Goal: Information Seeking & Learning: Learn about a topic

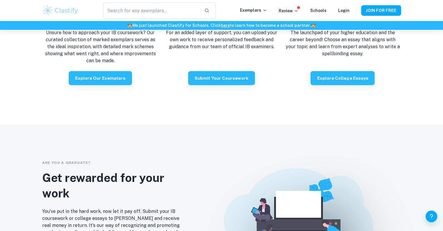
scroll to position [1112, 0]
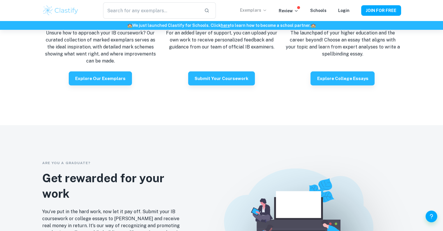
click at [266, 13] on p "Exemplars" at bounding box center [253, 10] width 27 height 6
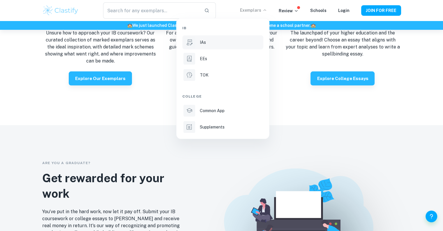
click at [213, 46] on li "IAs" at bounding box center [222, 42] width 81 height 14
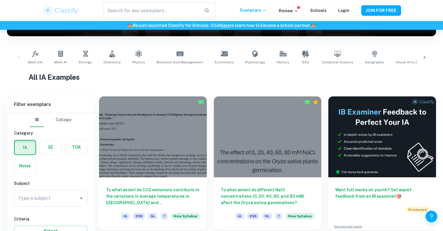
scroll to position [178, 0]
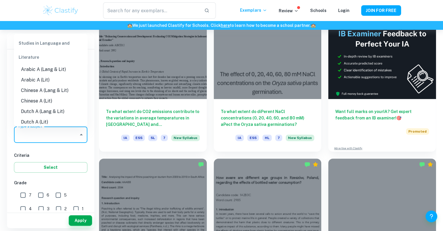
click at [71, 133] on input "Type a subject" at bounding box center [46, 134] width 59 height 11
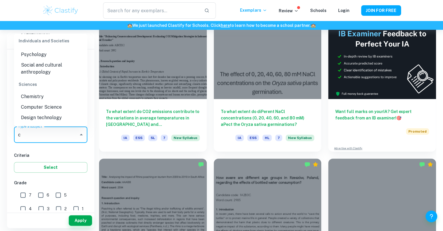
scroll to position [236, 0]
click at [44, 107] on li "Computer Science" at bounding box center [50, 106] width 73 height 10
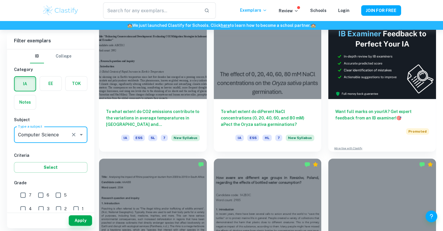
type input "Computer Science"
click at [56, 110] on div "IB College Category IA EE TOK Notes Subject Type a subject Computer Science Typ…" at bounding box center [50, 217] width 87 height 337
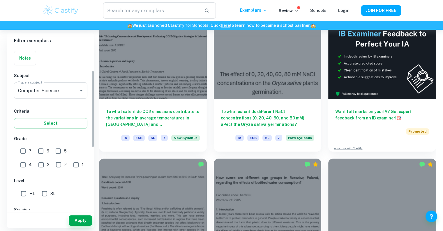
scroll to position [44, 0]
click at [23, 150] on input "7" at bounding box center [23, 151] width 12 height 12
checkbox input "true"
click at [41, 150] on input "6" at bounding box center [41, 151] width 12 height 12
checkbox input "true"
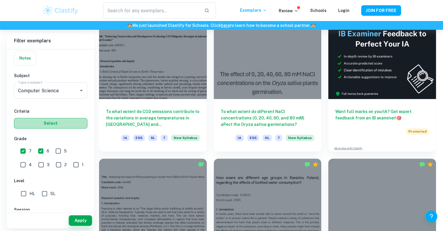
click at [55, 124] on button "Select" at bounding box center [50, 123] width 73 height 10
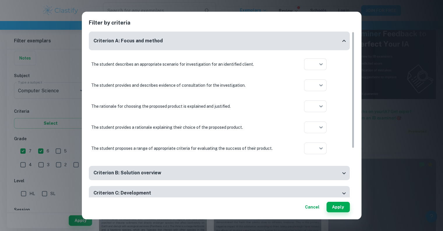
click at [146, 175] on h6 "Criterion B: Solution overview" at bounding box center [128, 172] width 68 height 7
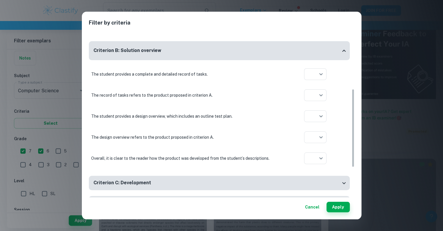
scroll to position [130, 0]
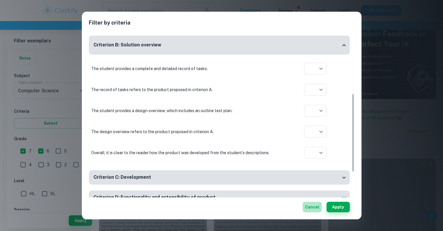
click at [313, 204] on button "Cancel" at bounding box center [312, 206] width 19 height 10
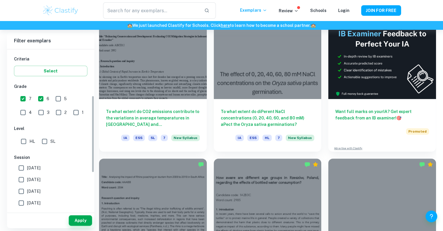
scroll to position [96, 0]
click at [24, 140] on input "HL" at bounding box center [24, 141] width 12 height 12
checkbox input "true"
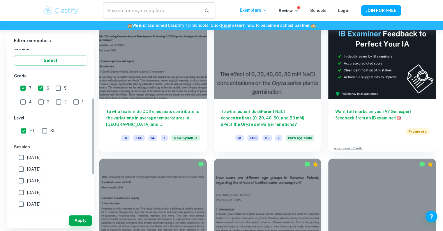
scroll to position [100, 0]
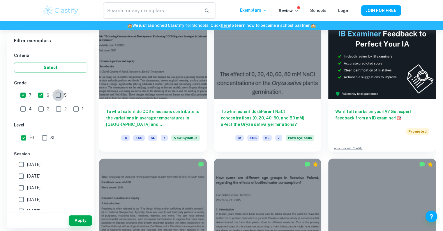
click at [61, 96] on input "5" at bounding box center [58, 95] width 12 height 12
checkbox input "true"
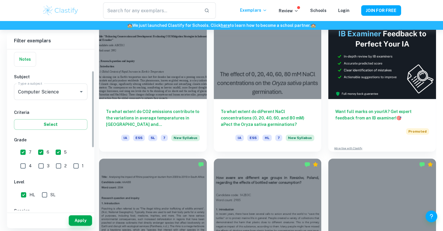
scroll to position [40, 0]
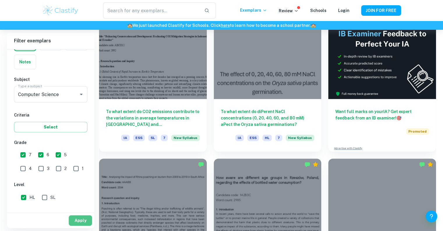
click at [80, 223] on button "Apply" at bounding box center [80, 220] width 23 height 10
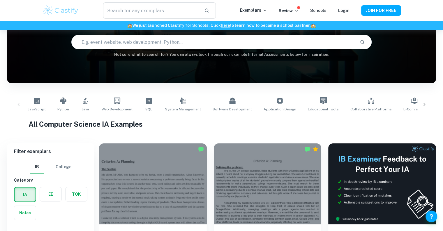
scroll to position [89, 0]
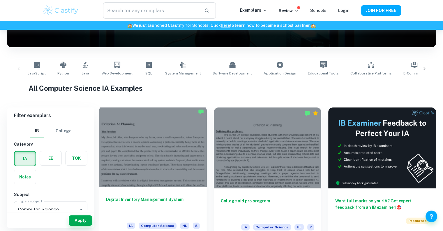
click at [124, 166] on div at bounding box center [153, 146] width 108 height 81
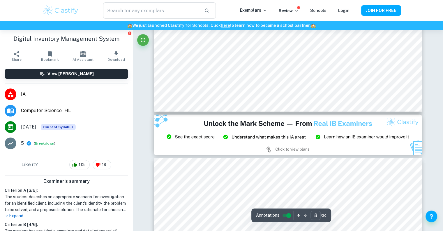
scroll to position [3005, 0]
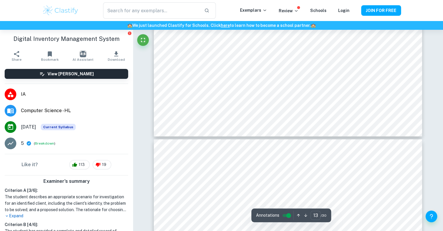
type input "12"
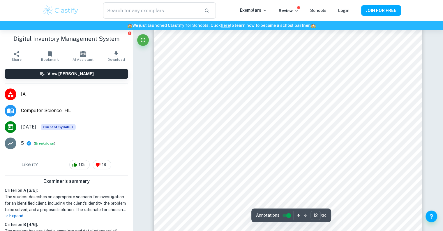
scroll to position [4309, 0]
